Goal: Information Seeking & Learning: Learn about a topic

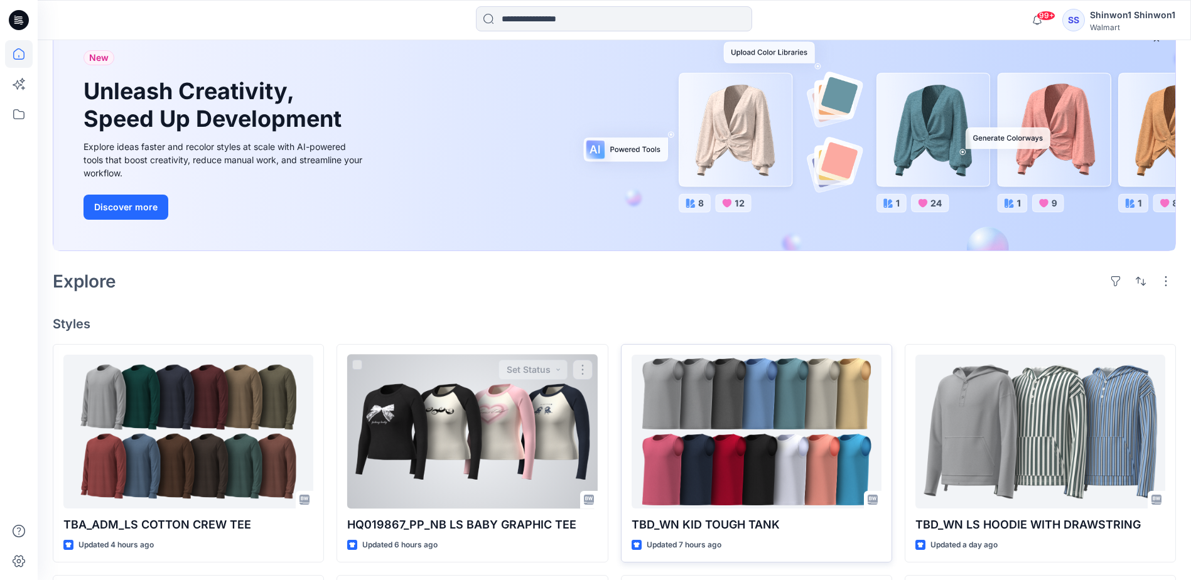
scroll to position [314, 0]
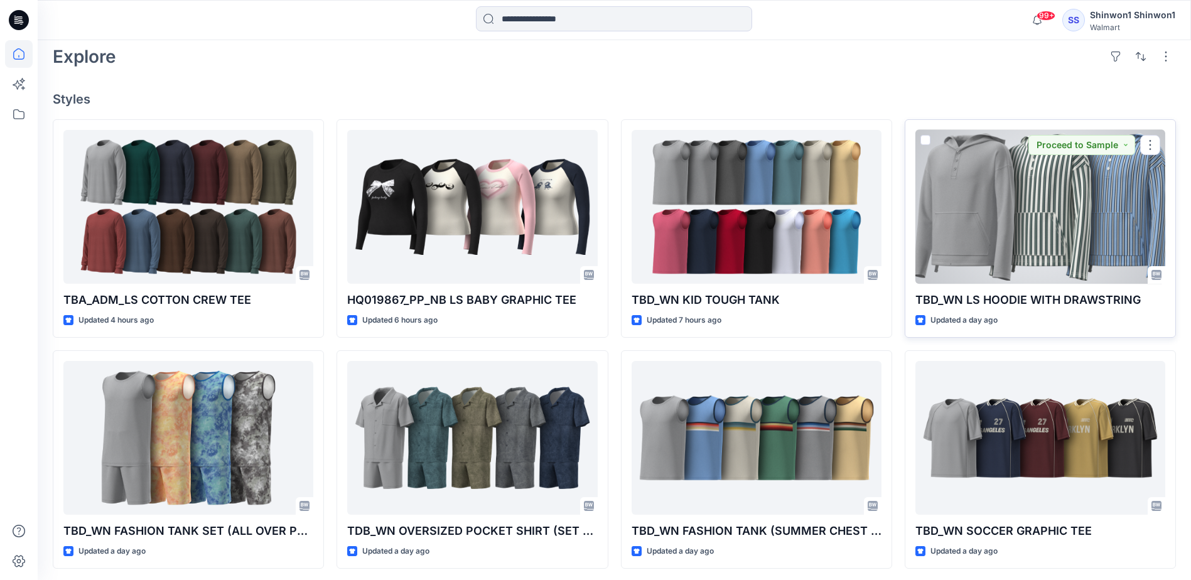
click at [989, 243] on div at bounding box center [1040, 207] width 250 height 154
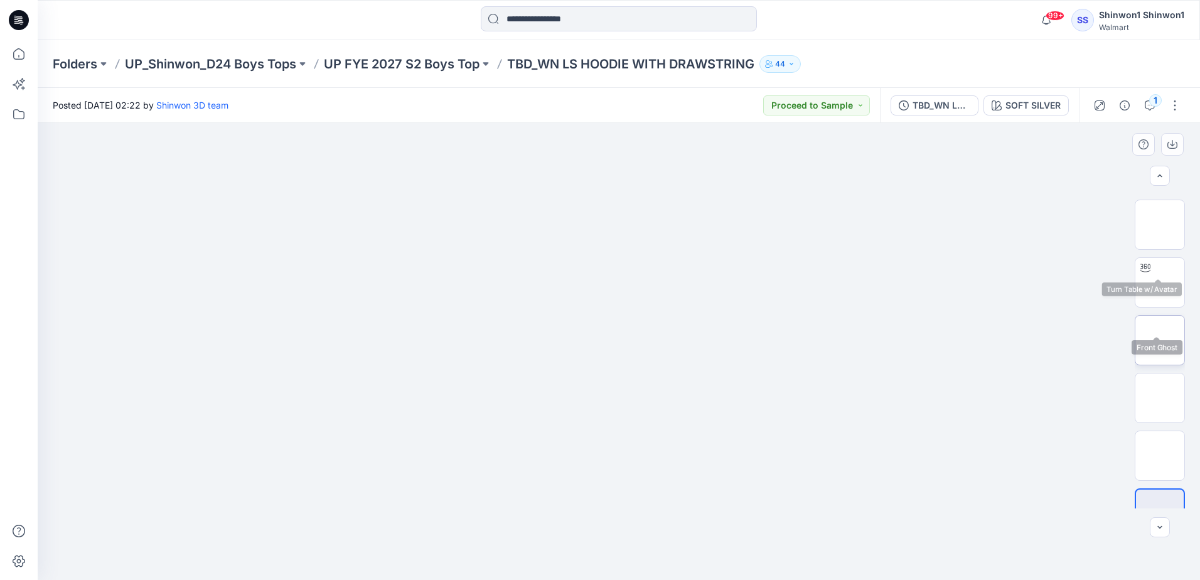
scroll to position [256, 0]
click at [1160, 426] on img at bounding box center [1160, 426] width 0 height 0
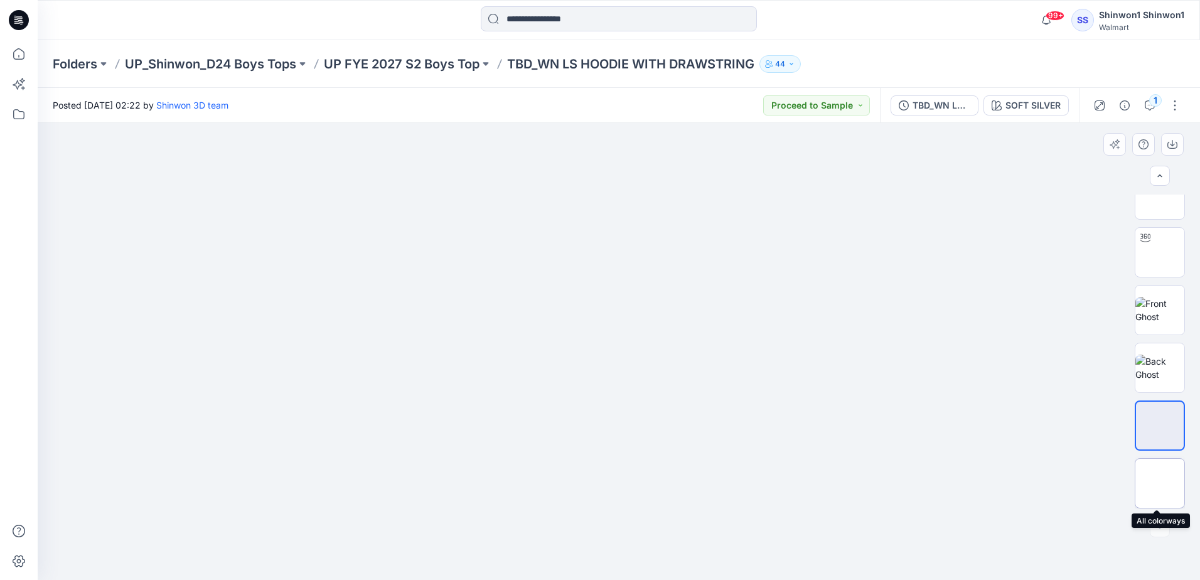
click at [1160, 483] on img at bounding box center [1160, 483] width 0 height 0
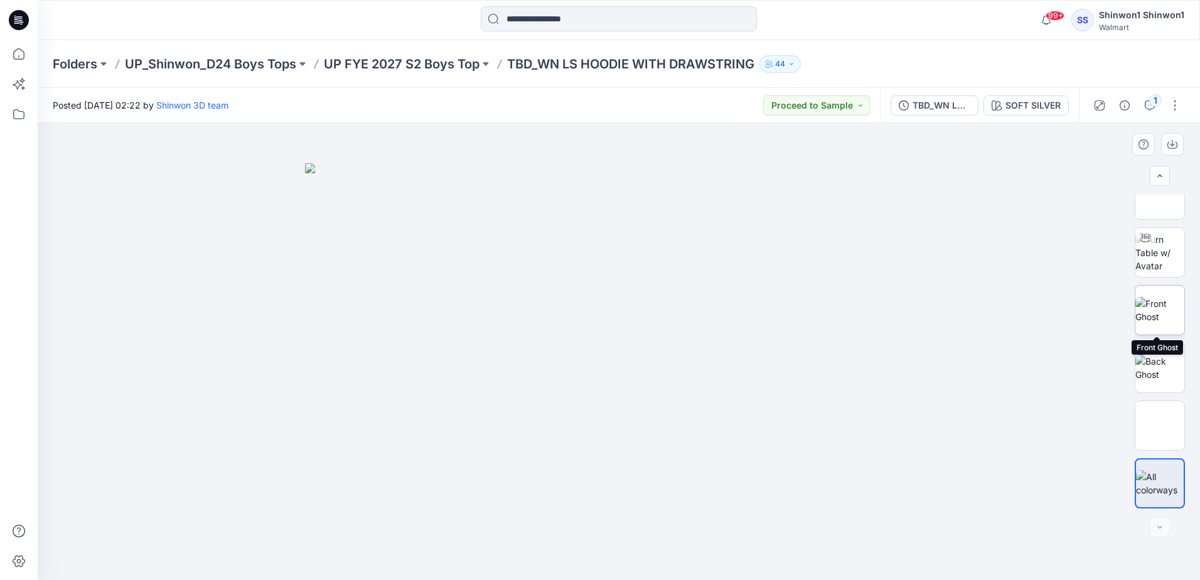
click at [1140, 314] on img at bounding box center [1160, 310] width 49 height 26
drag, startPoint x: 646, startPoint y: 408, endPoint x: 683, endPoint y: 205, distance: 206.1
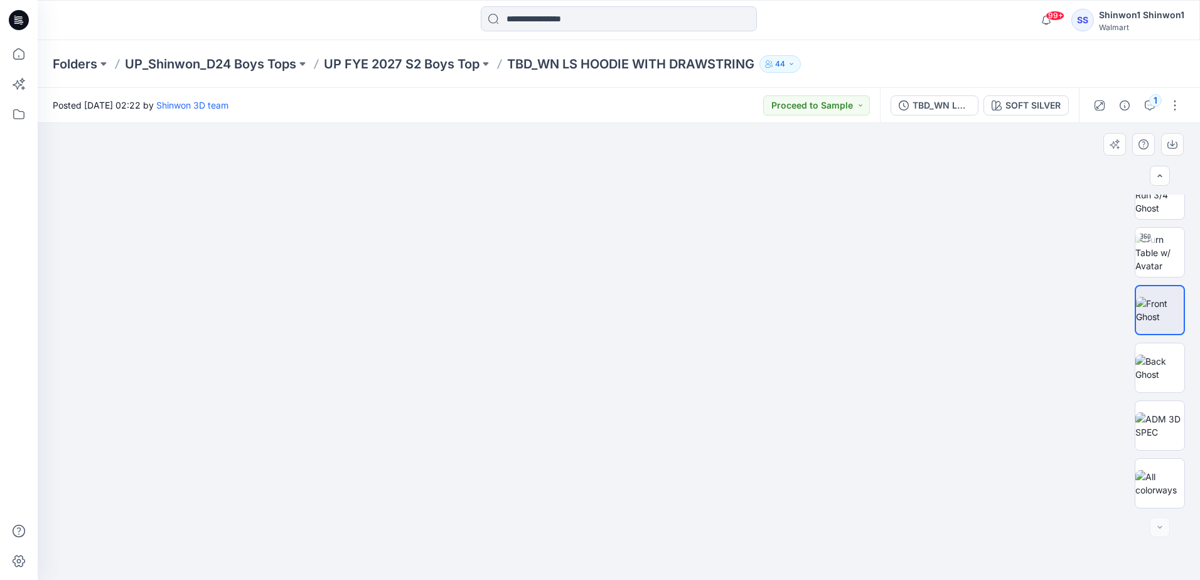
click at [683, 172] on img at bounding box center [619, 172] width 276 height 0
click at [1176, 105] on button "button" at bounding box center [1175, 105] width 20 height 20
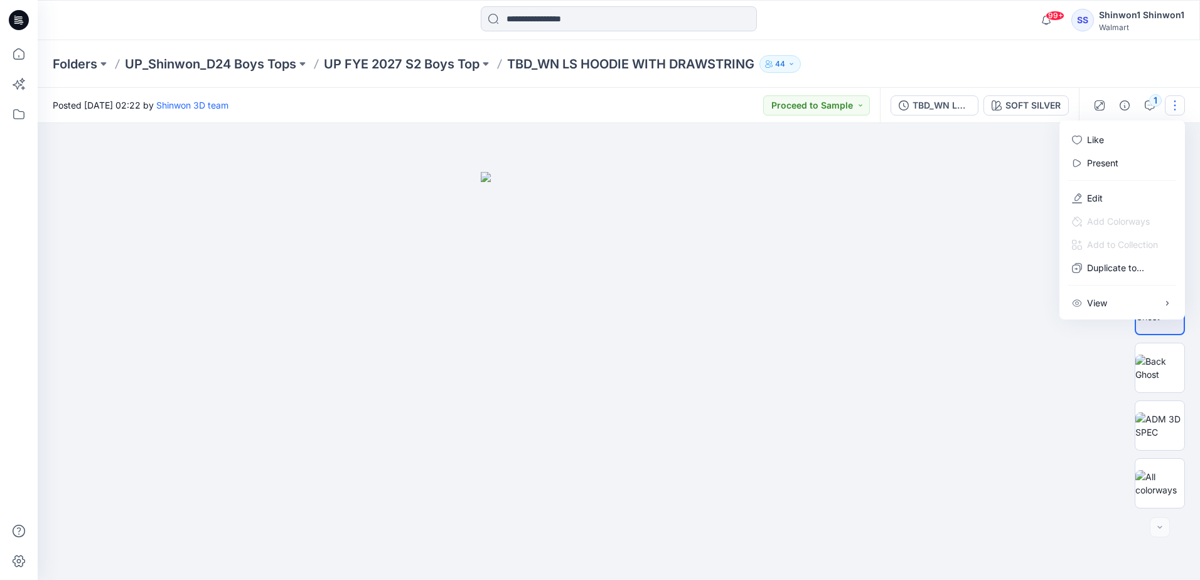
click at [747, 354] on img at bounding box center [619, 376] width 276 height 408
